Goal: Find specific page/section: Find specific page/section

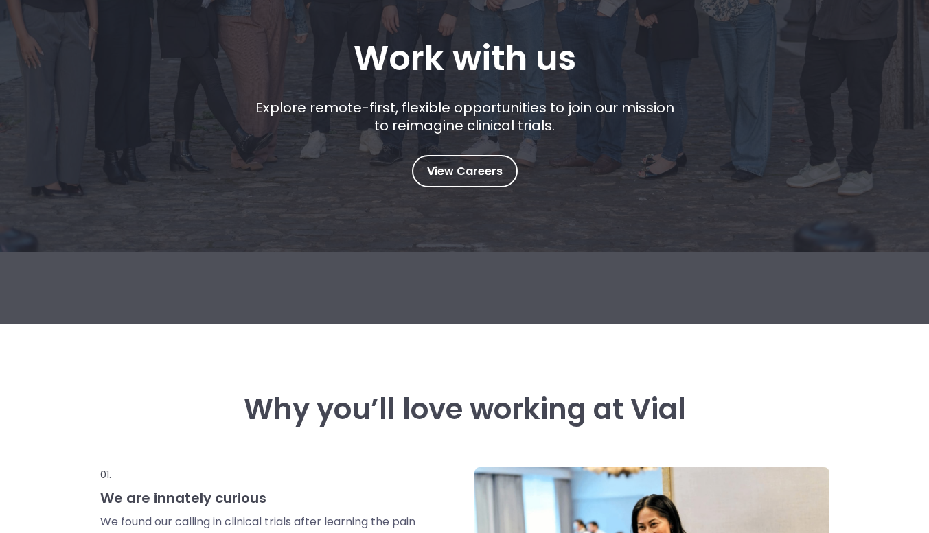
scroll to position [264, 0]
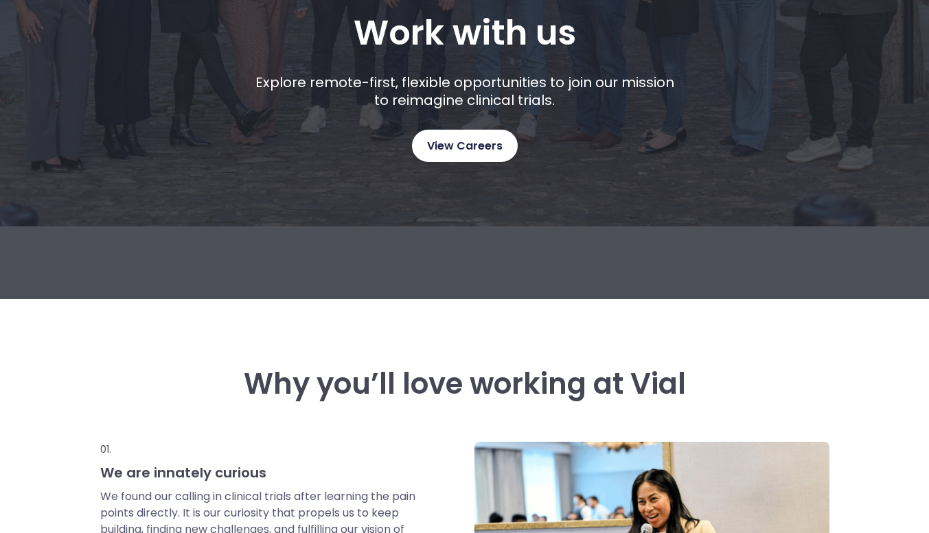
click at [476, 141] on span "View Careers" at bounding box center [464, 146] width 75 height 18
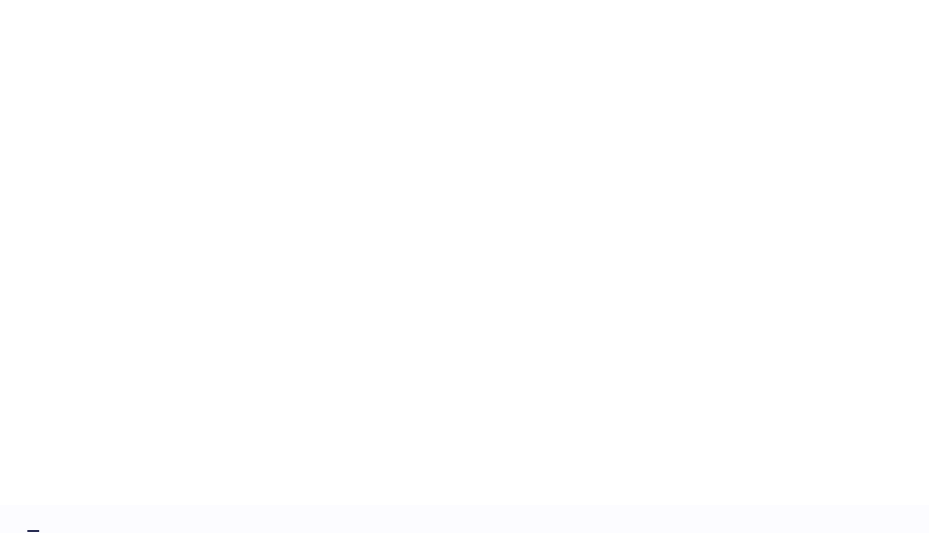
scroll to position [2058, 0]
click at [82, 364] on div "career opportunities Explore our open roles" at bounding box center [464, 204] width 879 height 590
